Goal: Register for event/course

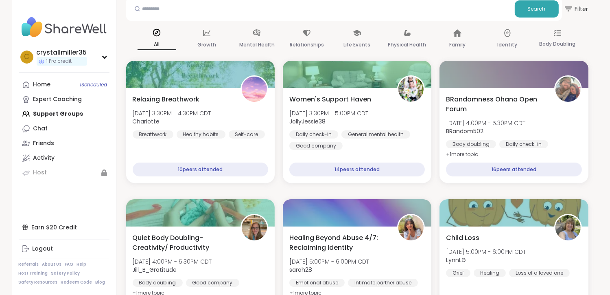
scroll to position [41, 0]
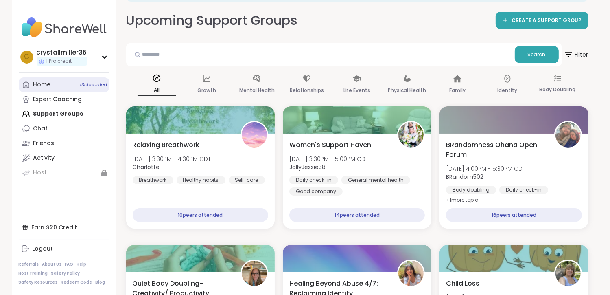
click at [43, 81] on div "Home 1 Scheduled" at bounding box center [42, 85] width 18 height 8
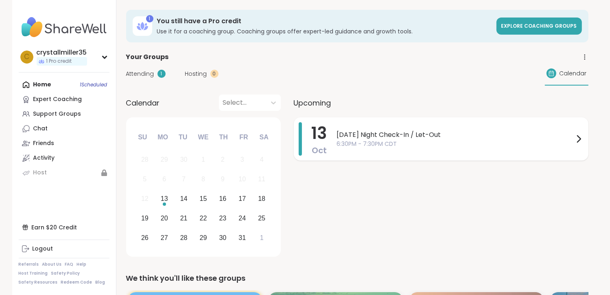
click at [363, 136] on span "[DATE] Night Check-In / Let-Out" at bounding box center [455, 135] width 237 height 10
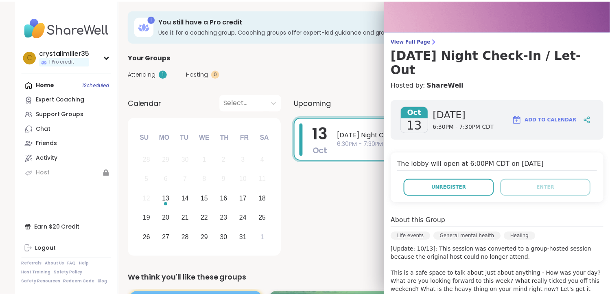
scroll to position [27, 0]
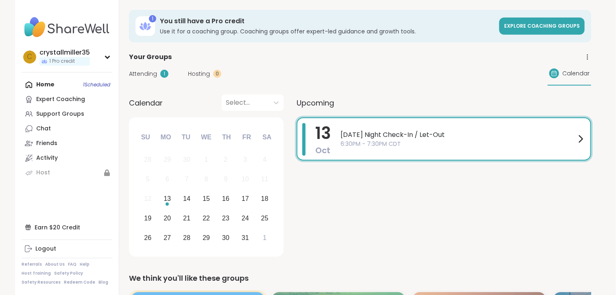
click at [365, 223] on div "[DATE] [DATE] Night Check-In / Let-Out 6:30PM - 7:30PM CDT" at bounding box center [444, 188] width 295 height 142
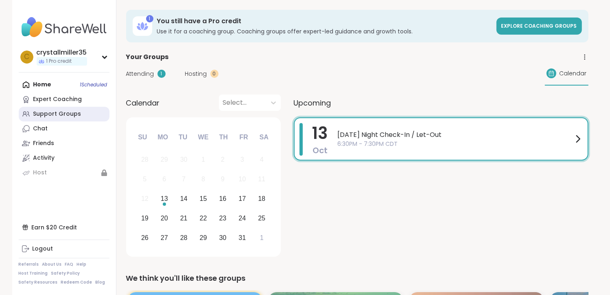
click at [55, 115] on div "Support Groups" at bounding box center [57, 114] width 48 height 8
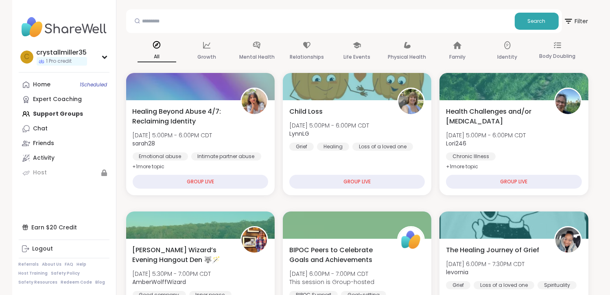
scroll to position [122, 0]
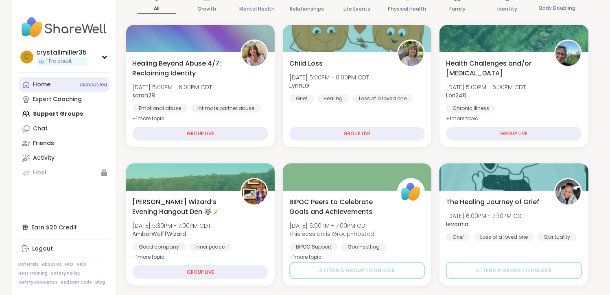
click at [50, 87] on link "Home 1 Scheduled" at bounding box center [64, 84] width 91 height 15
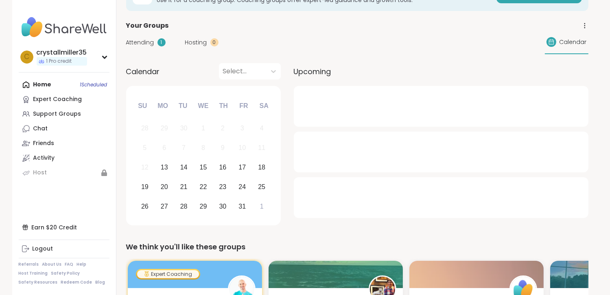
scroll to position [41, 0]
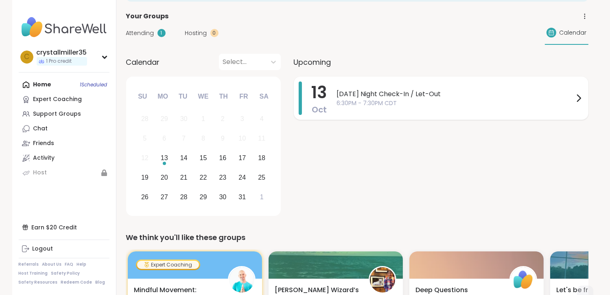
click at [356, 104] on span "6:30PM - 7:30PM CDT" at bounding box center [455, 103] width 237 height 9
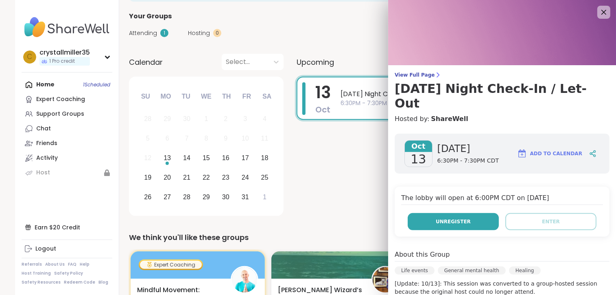
click at [442, 213] on button "Unregister" at bounding box center [453, 221] width 91 height 17
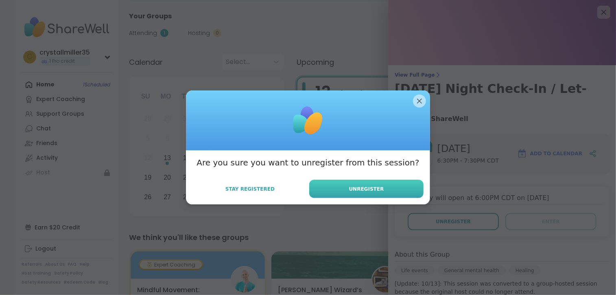
click at [347, 193] on button "Unregister" at bounding box center [366, 189] width 114 height 18
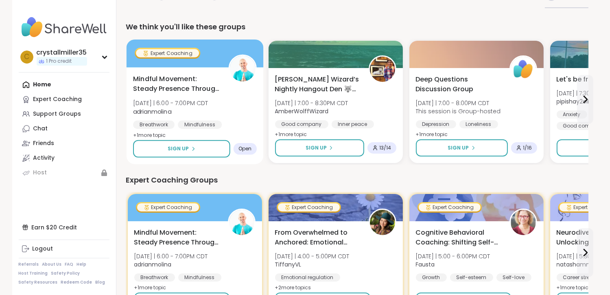
scroll to position [81, 0]
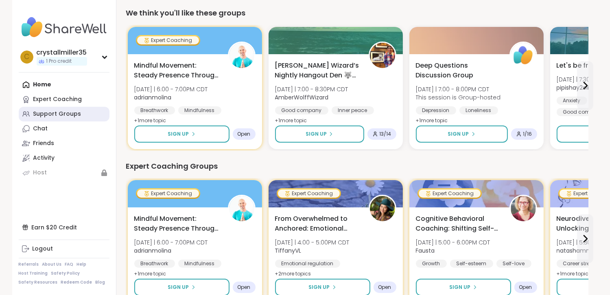
click at [42, 116] on div "Support Groups" at bounding box center [57, 114] width 48 height 8
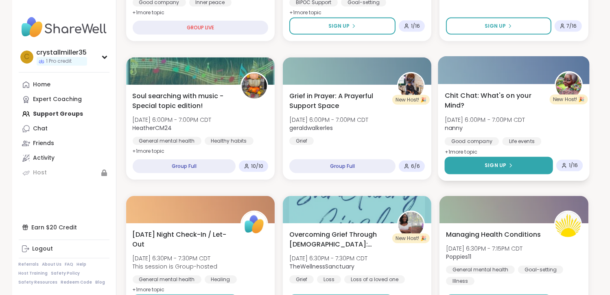
scroll to position [407, 0]
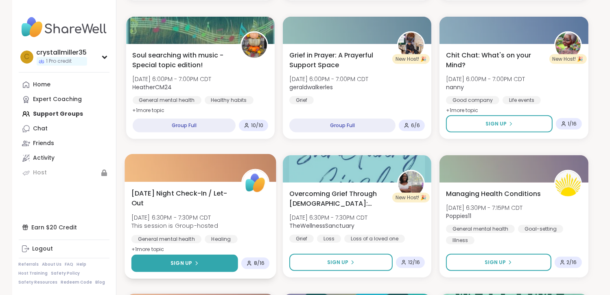
click at [220, 264] on button "Sign Up" at bounding box center [184, 263] width 107 height 18
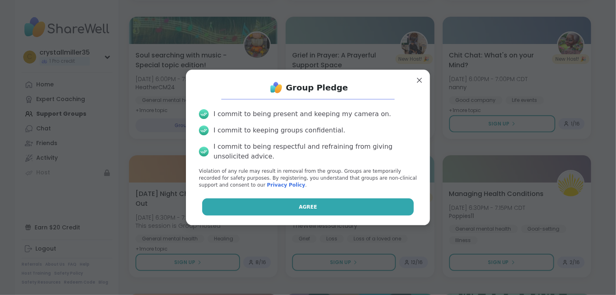
click at [268, 212] on button "Agree" at bounding box center [308, 206] width 212 height 17
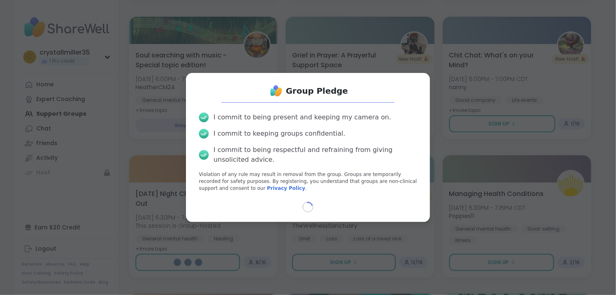
select select "**"
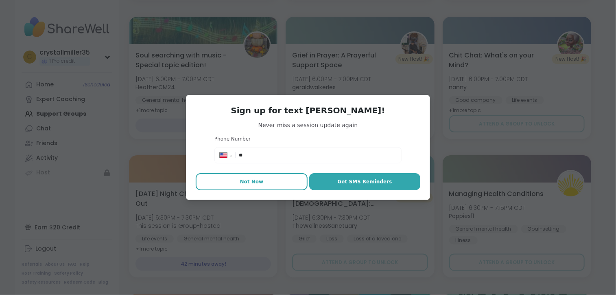
click at [257, 187] on button "Not Now" at bounding box center [252, 181] width 112 height 17
type textarea "*"
